Goal: Navigation & Orientation: Find specific page/section

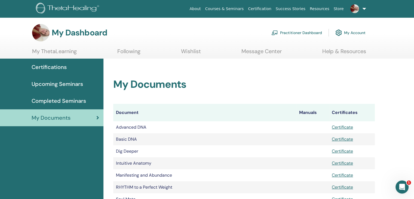
click at [48, 65] on span "Certifications" at bounding box center [49, 67] width 35 height 8
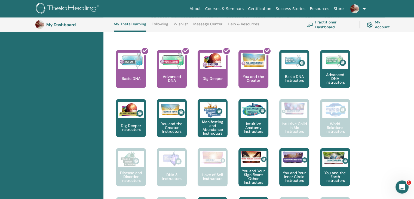
scroll to position [214, 0]
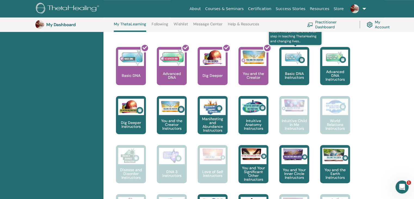
click at [304, 77] on p "Basic DNA Instructors" at bounding box center [294, 76] width 30 height 8
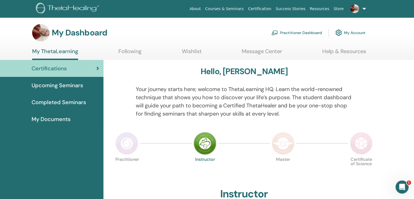
click at [69, 85] on span "Upcoming Seminars" at bounding box center [57, 85] width 51 height 8
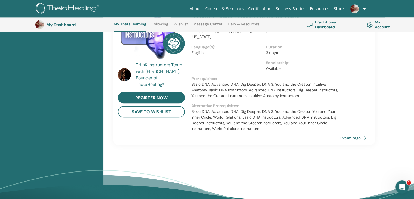
scroll to position [391, 0]
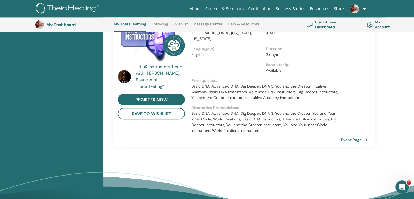
click at [352, 136] on link "Event Page" at bounding box center [355, 140] width 29 height 8
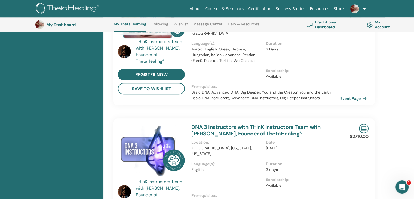
scroll to position [279, 0]
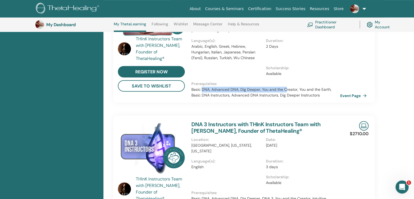
drag, startPoint x: 202, startPoint y: 78, endPoint x: 285, endPoint y: 80, distance: 83.6
click at [285, 87] on p "Basic DNA, Advanced DNA, Dig Deeper, You and the Creator, You and the Earth, Ba…" at bounding box center [265, 92] width 149 height 11
click at [340, 69] on div "Scholarship : Available" at bounding box center [303, 73] width 74 height 16
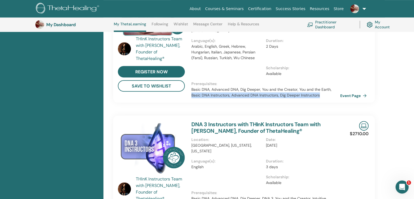
drag, startPoint x: 330, startPoint y: 77, endPoint x: 334, endPoint y: 86, distance: 10.2
click at [334, 87] on p "Basic DNA, Advanced DNA, Dig Deeper, You and the Creator, You and the Earth, Ba…" at bounding box center [265, 92] width 149 height 11
click at [326, 88] on div "You and the Earth Instructors with THInK Instructors Team with Vianna Stibal, F…" at bounding box center [265, 48] width 155 height 107
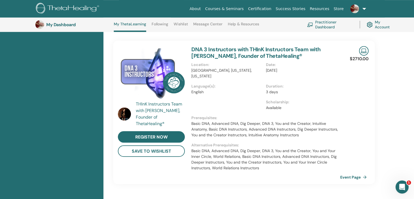
scroll to position [353, 0]
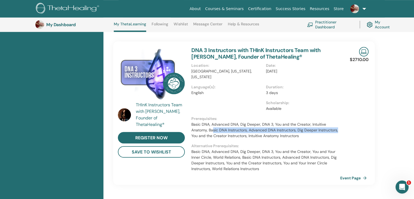
drag, startPoint x: 214, startPoint y: 118, endPoint x: 338, endPoint y: 118, distance: 124.4
click at [338, 121] on p "Basic DNA, Advanced DNA, Dig Deeper, DNA 3, You and the Creator, Intuitive Anat…" at bounding box center [265, 129] width 149 height 17
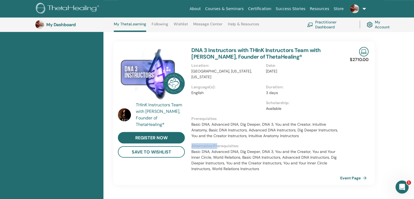
drag, startPoint x: 216, startPoint y: 128, endPoint x: 304, endPoint y: 123, distance: 87.8
click at [304, 123] on div "DNA 3 Instructors with THInK Instructors Team with Vianna Stibal, Founder of Th…" at bounding box center [265, 112] width 155 height 143
click at [304, 123] on p "Basic DNA, Advanced DNA, Dig Deeper, DNA 3, You and the Creator, Intuitive Anat…" at bounding box center [265, 129] width 149 height 17
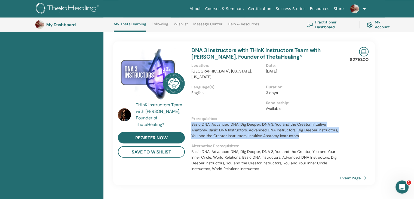
drag, startPoint x: 299, startPoint y: 124, endPoint x: 191, endPoint y: 112, distance: 109.3
click at [191, 112] on div "DNA 3 Instructors with THInK Instructors Team with Vianna Stibal, Founder of Th…" at bounding box center [265, 112] width 155 height 143
click at [219, 121] on p "Basic DNA, Advanced DNA, Dig Deeper, DNA 3, You and the Creator, Intuitive Anat…" at bounding box center [265, 129] width 149 height 17
drag, startPoint x: 192, startPoint y: 112, endPoint x: 310, endPoint y: 132, distance: 120.0
click at [310, 132] on div "DNA 3 Instructors with THInK Instructors Team with Vianna Stibal, Founder of Th…" at bounding box center [265, 112] width 155 height 143
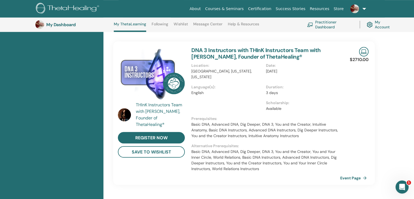
click at [375, 103] on div "THInK Instructors Team with Vianna Stibal, Founder of ThetaHealing® register no…" at bounding box center [244, 112] width 270 height 143
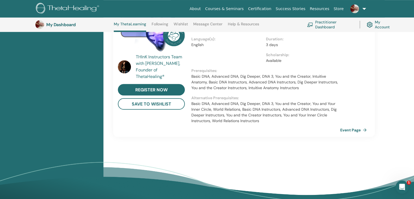
scroll to position [400, 0]
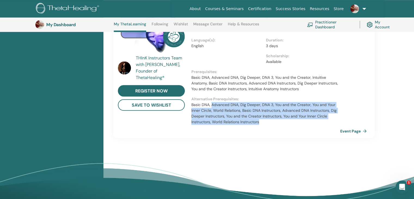
drag, startPoint x: 212, startPoint y: 94, endPoint x: 266, endPoint y: 112, distance: 57.0
click at [266, 112] on p "Basic DNA, Advanced DNA, Dig Deeper, DNA 3, You and the Creator, You and Your I…" at bounding box center [265, 113] width 149 height 23
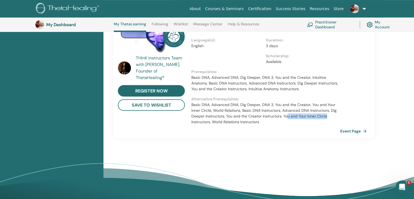
drag, startPoint x: 288, startPoint y: 103, endPoint x: 333, endPoint y: 102, distance: 45.8
click at [333, 102] on p "Basic DNA, Advanced DNA, Dig Deeper, DNA 3, You and the Creator, You and Your I…" at bounding box center [265, 113] width 149 height 23
drag, startPoint x: 211, startPoint y: 109, endPoint x: 261, endPoint y: 117, distance: 50.0
click at [261, 117] on div "DNA 3 Instructors with THInK Instructors Team with Vianna Stibal, Founder of Th…" at bounding box center [265, 66] width 155 height 143
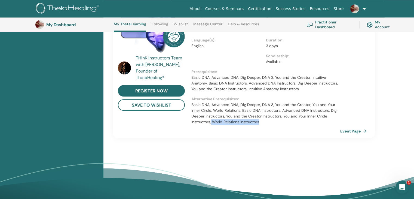
click at [261, 117] on div "DNA 3 Instructors with THInK Instructors Team with Vianna Stibal, Founder of Th…" at bounding box center [265, 66] width 155 height 143
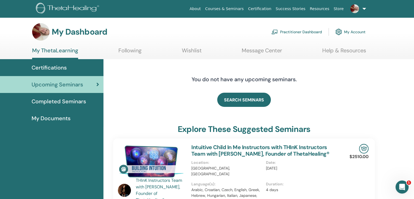
scroll to position [0, 0]
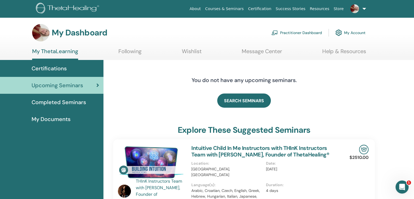
click at [99, 84] on icon at bounding box center [97, 84] width 3 height 5
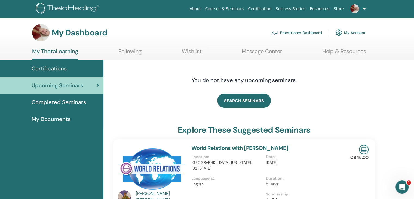
click at [58, 100] on span "Completed Seminars" at bounding box center [59, 102] width 54 height 8
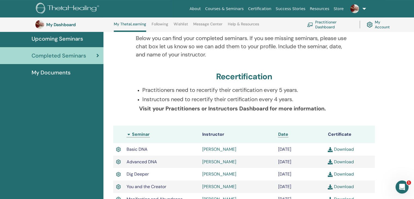
scroll to position [22, 0]
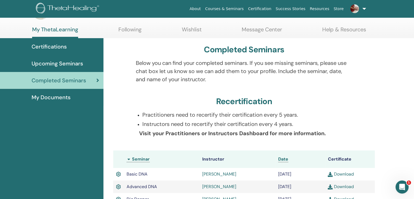
click at [59, 96] on span "My Documents" at bounding box center [51, 97] width 39 height 8
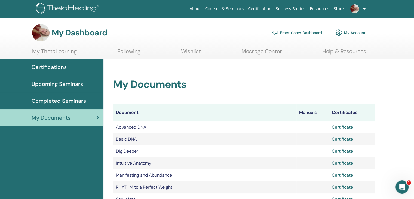
click at [299, 8] on link "Success Stories" at bounding box center [291, 9] width 34 height 10
